Goal: Transaction & Acquisition: Purchase product/service

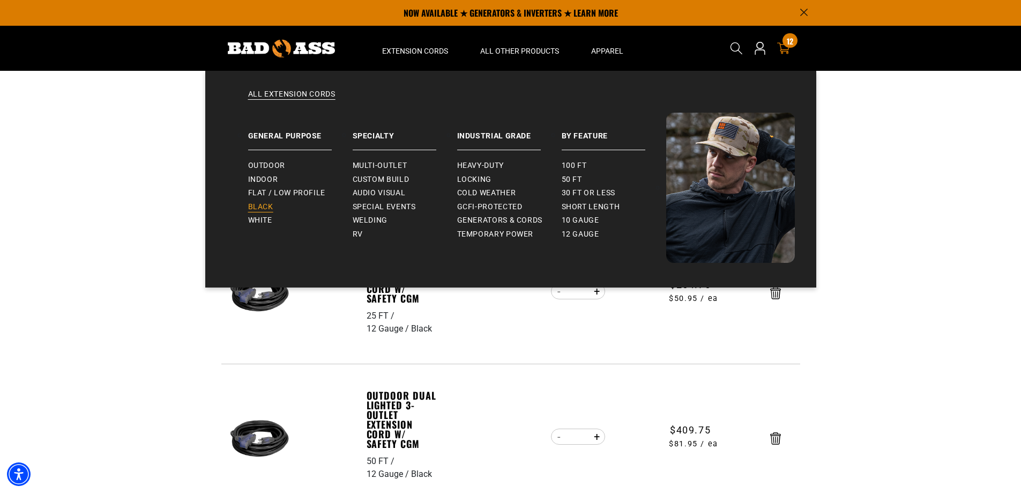
click at [264, 205] on span "Black" at bounding box center [260, 207] width 25 height 10
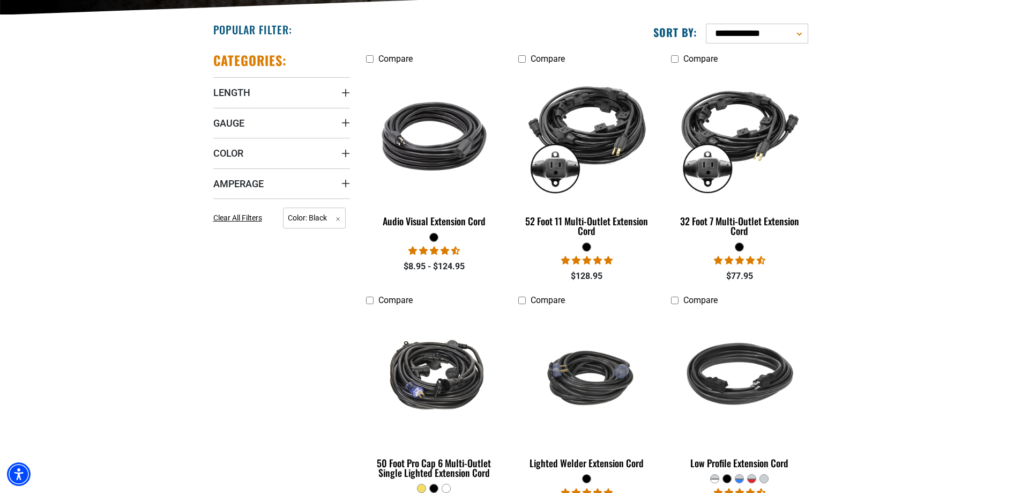
scroll to position [268, 0]
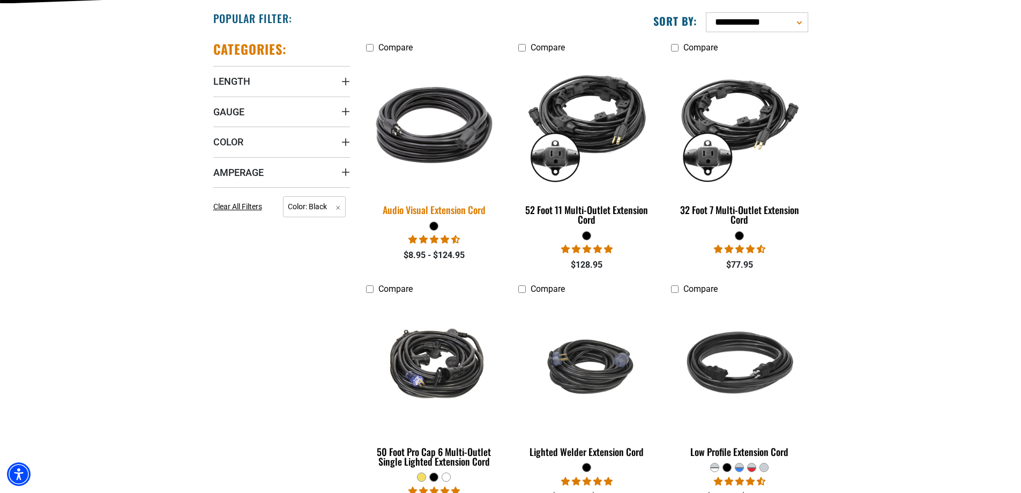
drag, startPoint x: 453, startPoint y: 138, endPoint x: 454, endPoint y: 144, distance: 5.5
click at [453, 140] on img at bounding box center [434, 124] width 150 height 137
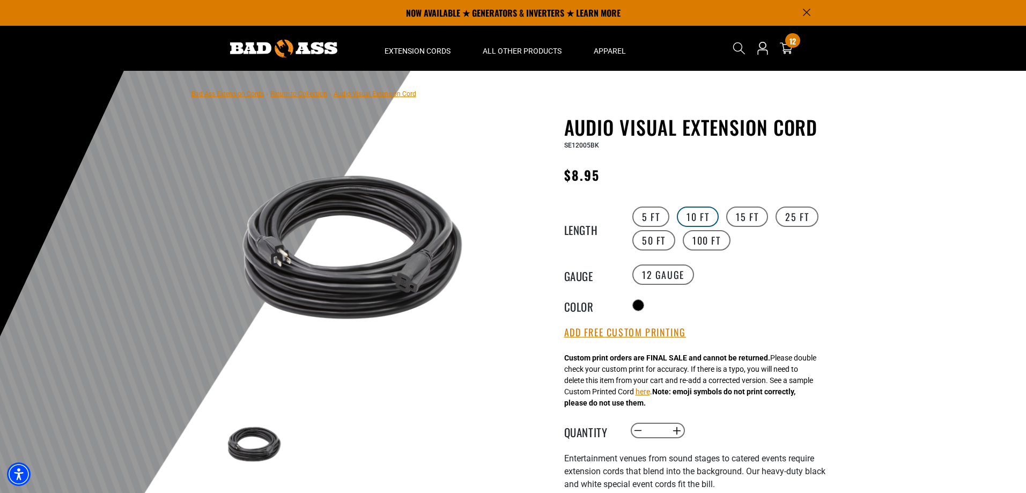
click at [696, 217] on label "10 FT" at bounding box center [698, 216] width 42 height 20
drag, startPoint x: 632, startPoint y: 332, endPoint x: 697, endPoint y: 334, distance: 66.0
click at [633, 332] on button "Add Free Custom Printing" at bounding box center [625, 332] width 122 height 12
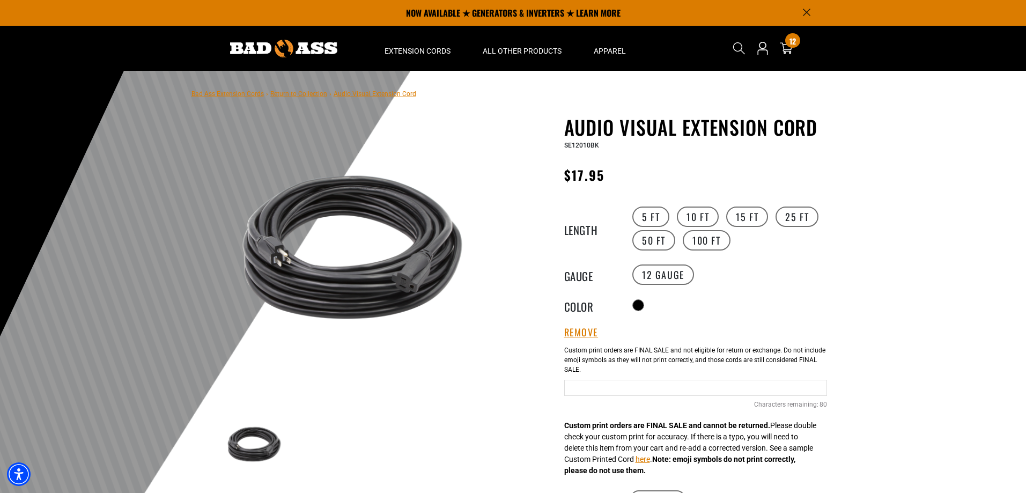
drag, startPoint x: 643, startPoint y: 388, endPoint x: 651, endPoint y: 383, distance: 9.2
click at [644, 388] on input "Text field" at bounding box center [695, 388] width 263 height 16
type input "**********"
